Goal: Information Seeking & Learning: Learn about a topic

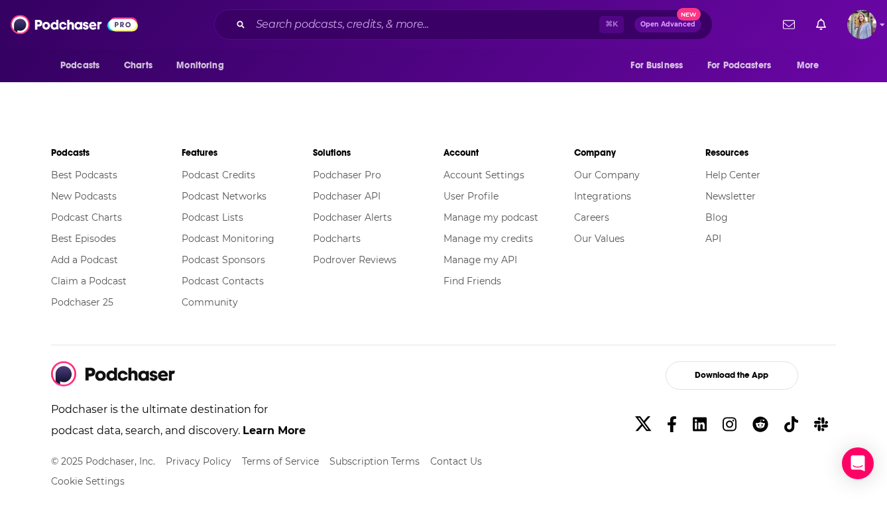
scroll to position [2125, 0]
click at [272, 28] on input "Search podcasts, credits, & more..." at bounding box center [424, 24] width 349 height 21
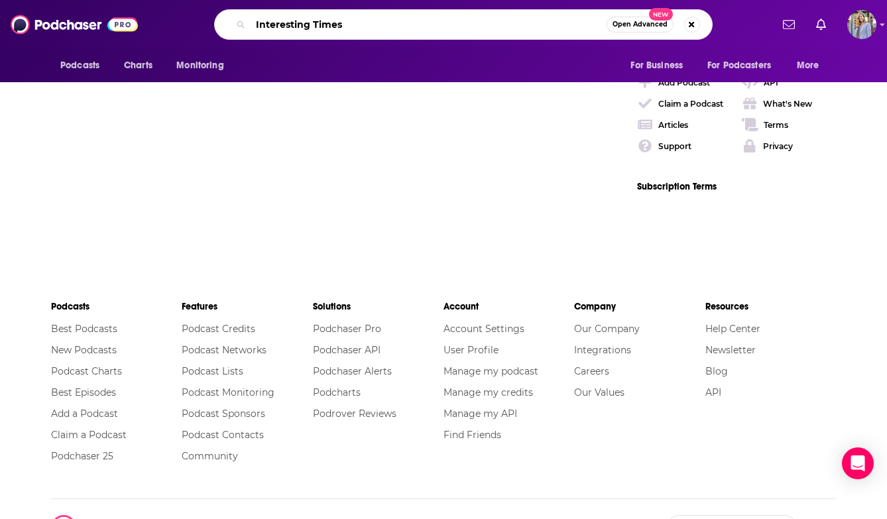
type input "Interesting Times"
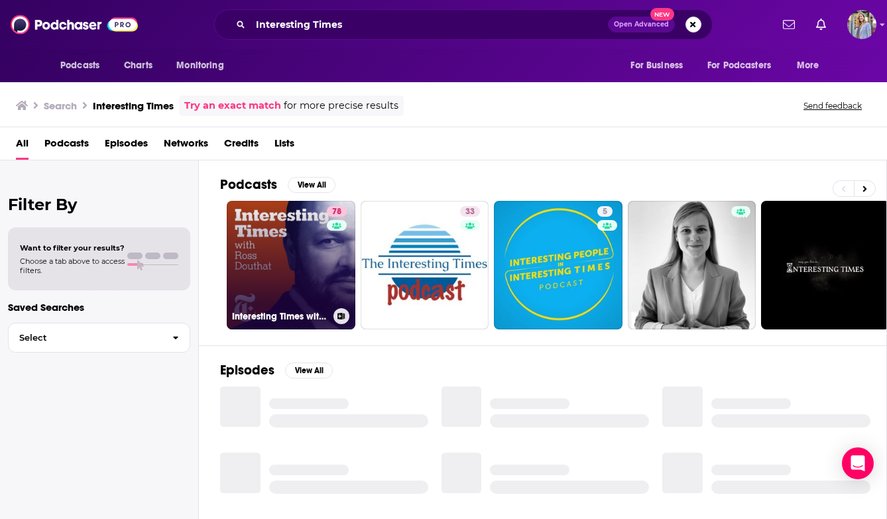
click at [280, 270] on link "78 Interesting Times with [PERSON_NAME]" at bounding box center [291, 265] width 129 height 129
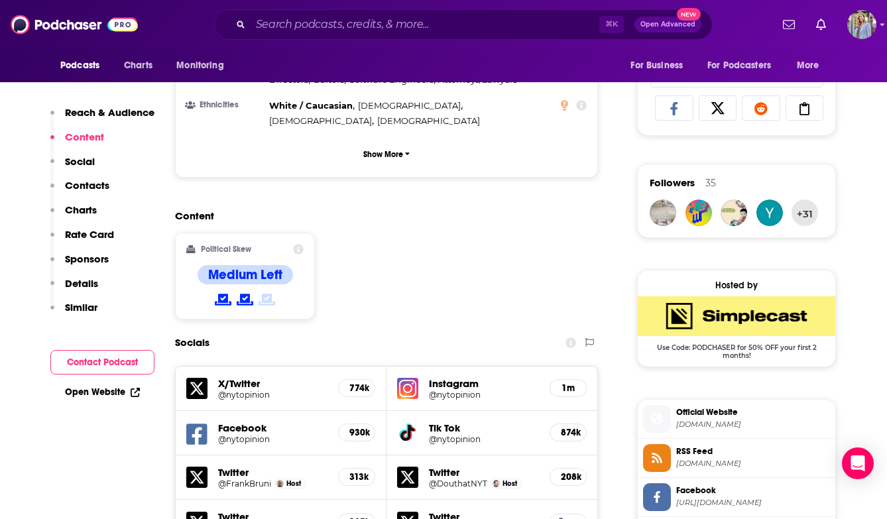
click at [217, 330] on div "Socials" at bounding box center [386, 342] width 423 height 25
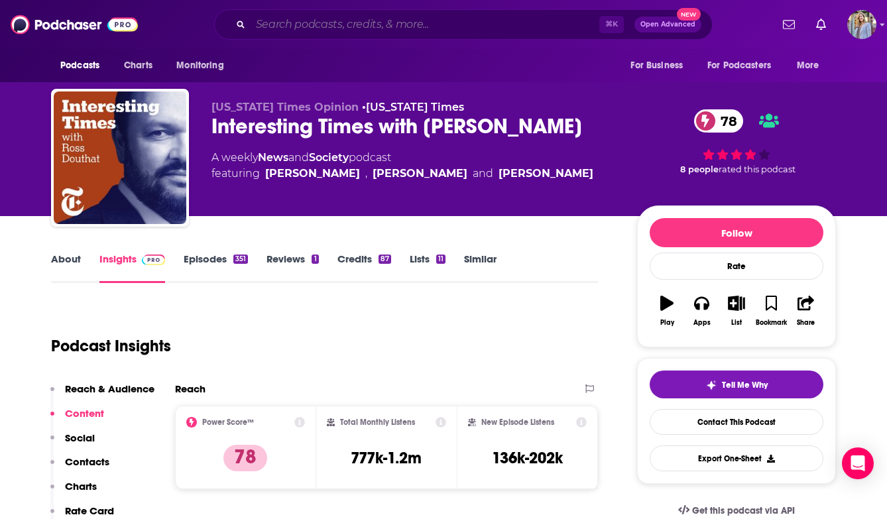
click at [294, 26] on input "Search podcasts, credits, & more..." at bounding box center [424, 24] width 349 height 21
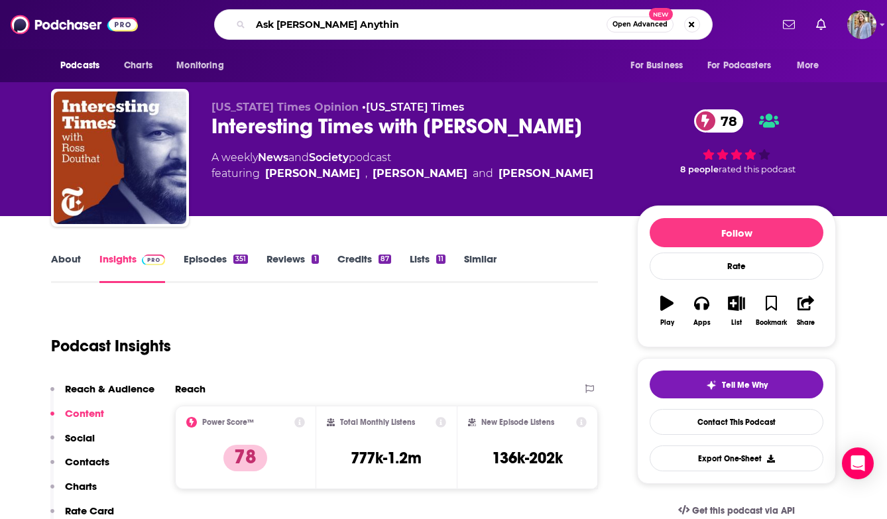
type input "Ask [PERSON_NAME] Anything"
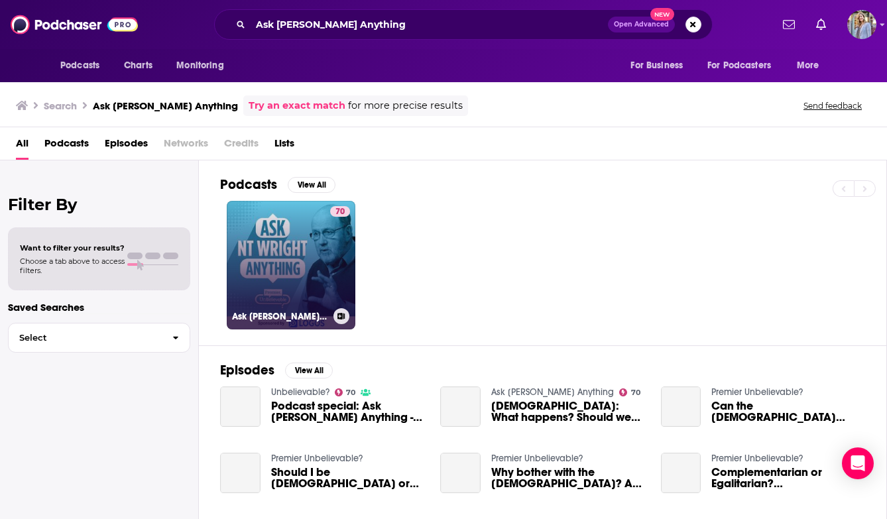
click at [288, 258] on link "70 Ask [PERSON_NAME] Anything" at bounding box center [291, 265] width 129 height 129
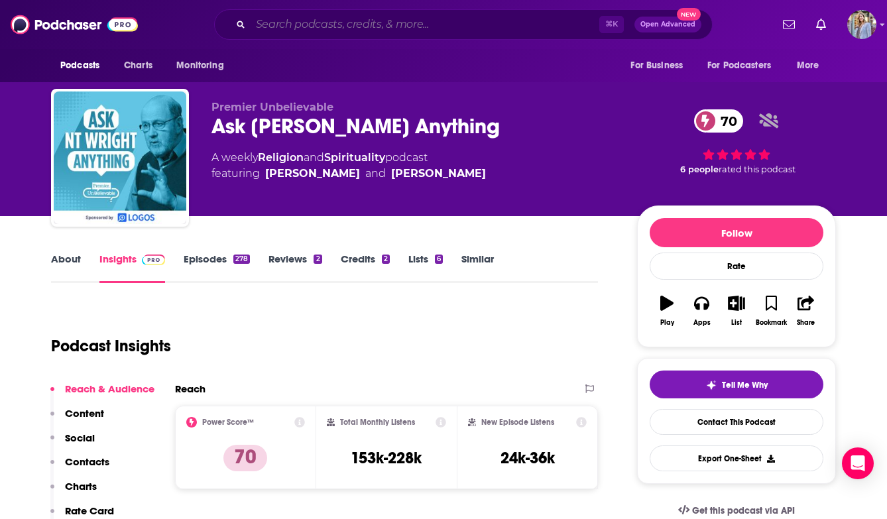
click at [290, 25] on input "Search podcasts, credits, & more..." at bounding box center [424, 24] width 349 height 21
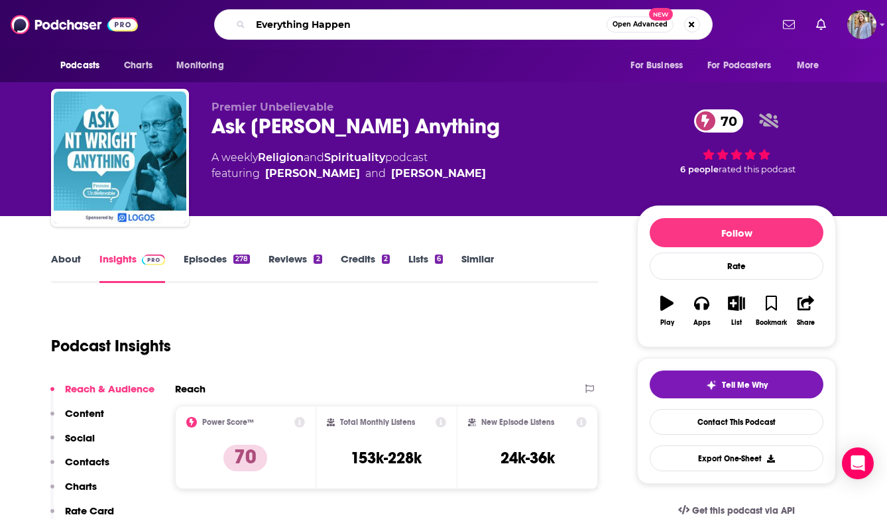
type input "Everything Happens"
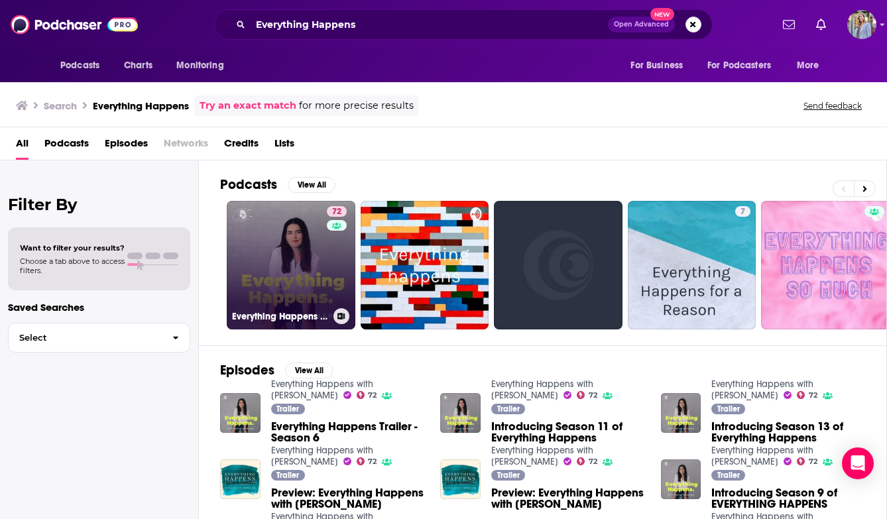
click at [285, 290] on link "72 Everything Happens with [PERSON_NAME]" at bounding box center [291, 265] width 129 height 129
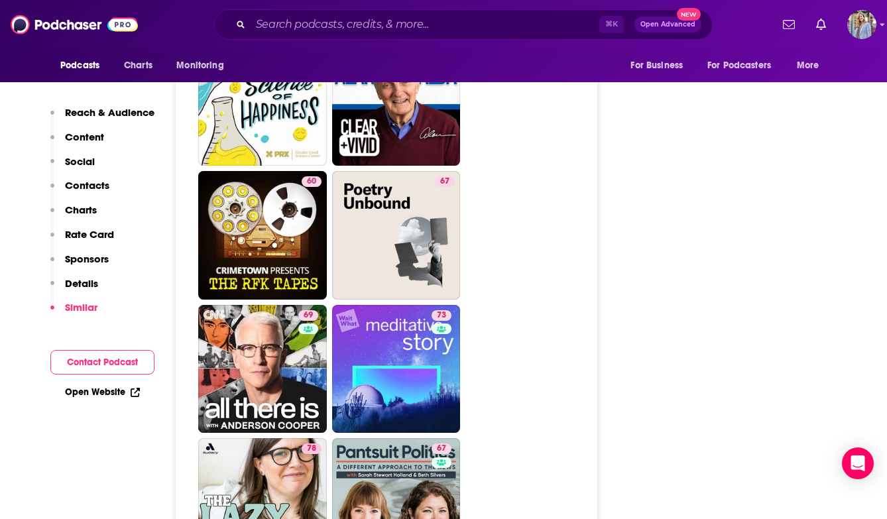
scroll to position [4329, 0]
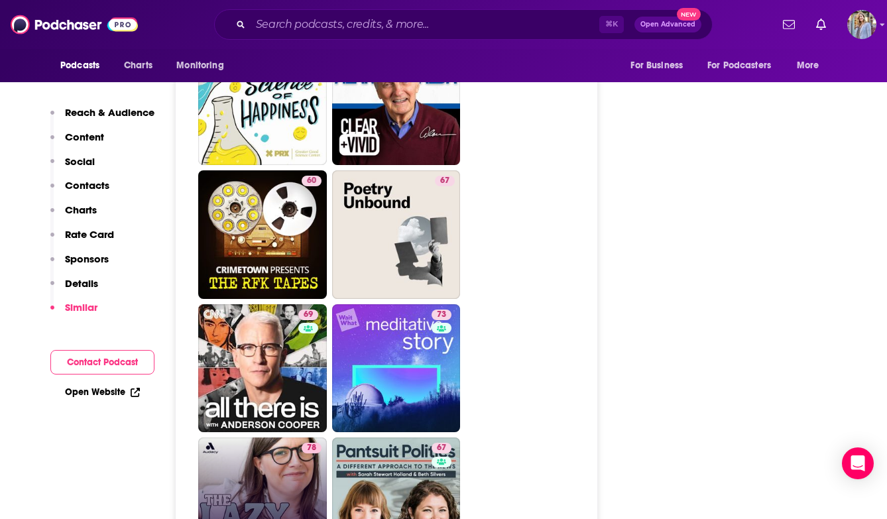
click at [244, 437] on link "78 The Lazy Genius Podcast" at bounding box center [262, 501] width 129 height 129
type input "[URL][DOMAIN_NAME]"
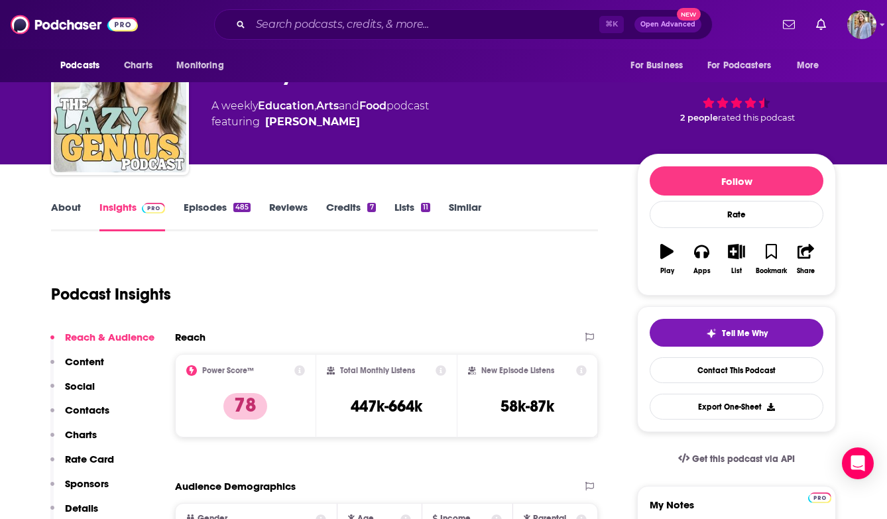
scroll to position [15, 0]
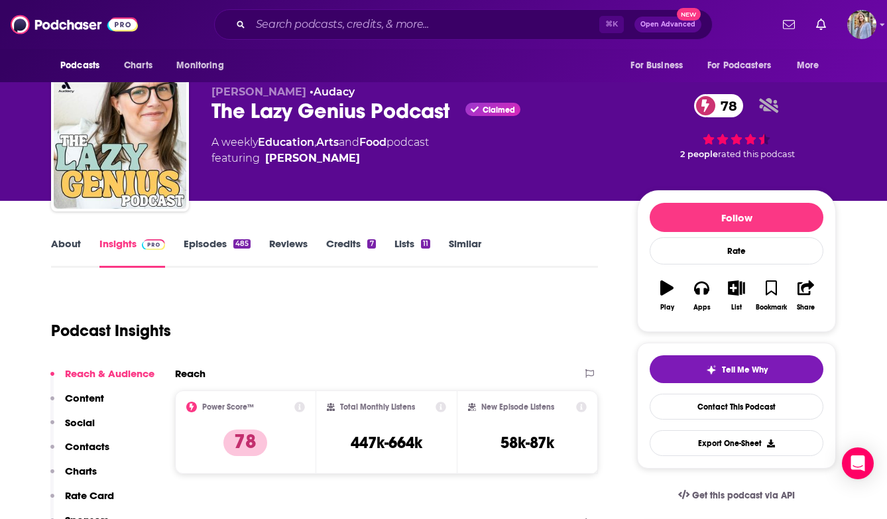
click at [217, 245] on link "Episodes 485" at bounding box center [217, 252] width 67 height 30
